Goal: Navigation & Orientation: Find specific page/section

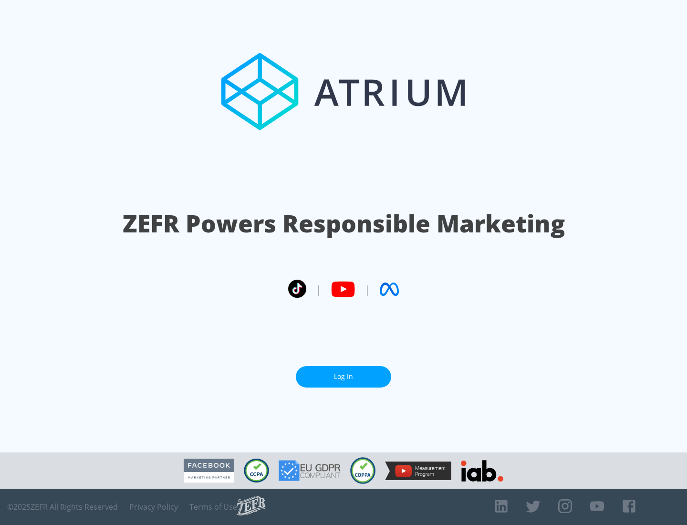
click at [344, 377] on link "Log In" at bounding box center [343, 376] width 95 height 21
